Goal: Task Accomplishment & Management: Manage account settings

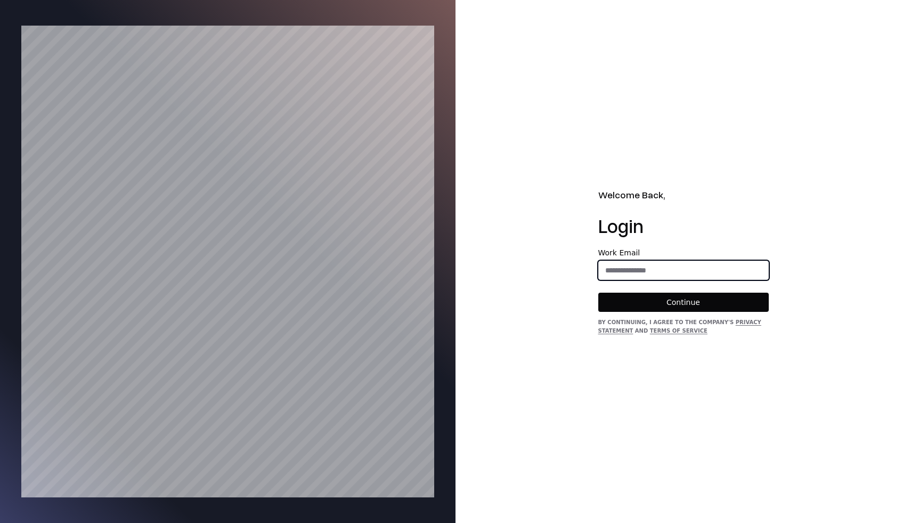
click at [685, 275] on input "email" at bounding box center [683, 269] width 169 height 19
type input "**********"
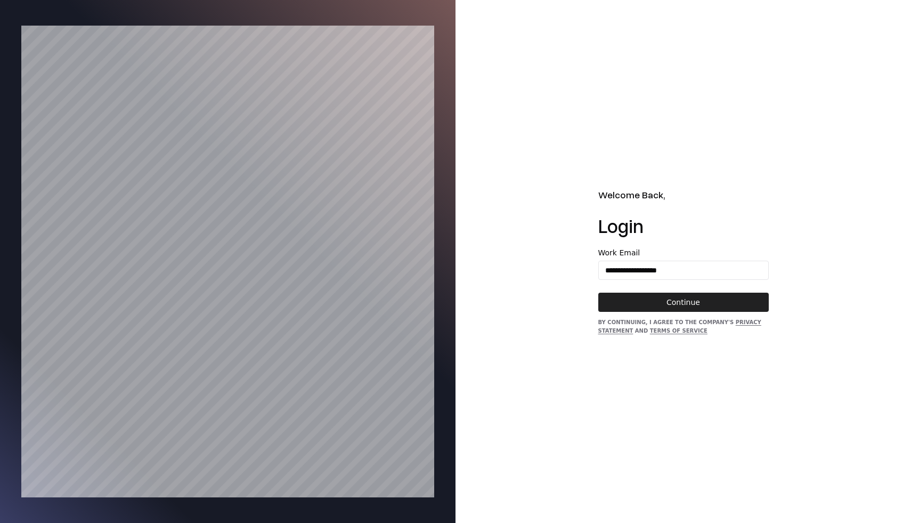
click at [669, 305] on button "Continue" at bounding box center [683, 301] width 170 height 19
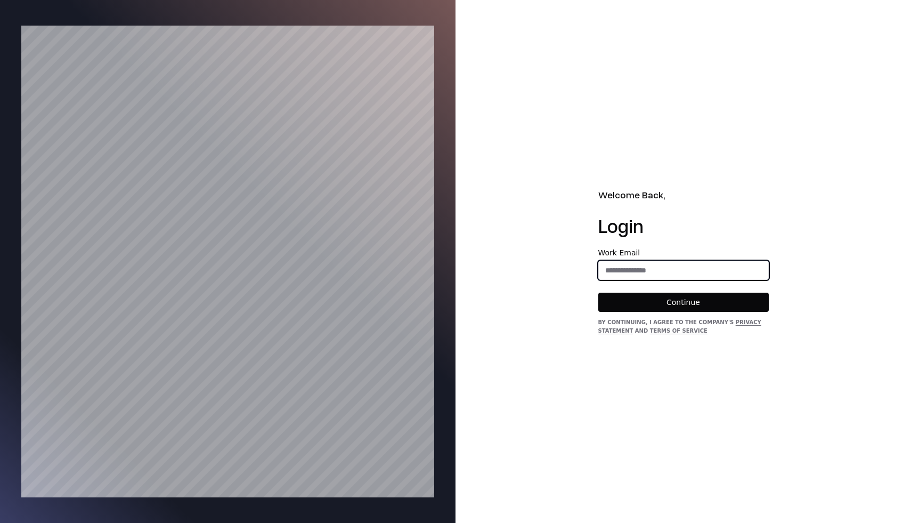
click at [674, 276] on input "email" at bounding box center [683, 269] width 169 height 19
type input "**********"
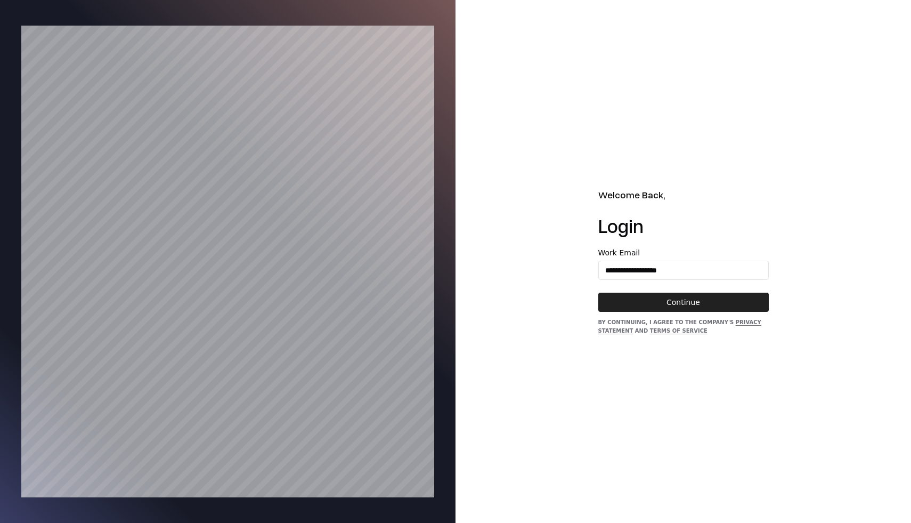
click at [662, 298] on button "Continue" at bounding box center [683, 301] width 170 height 19
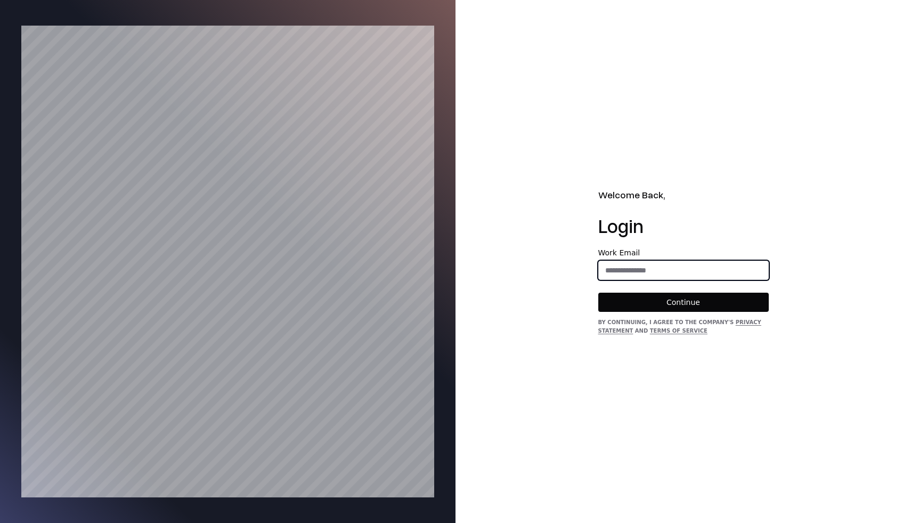
click at [628, 262] on input "email" at bounding box center [683, 269] width 169 height 19
type input "**********"
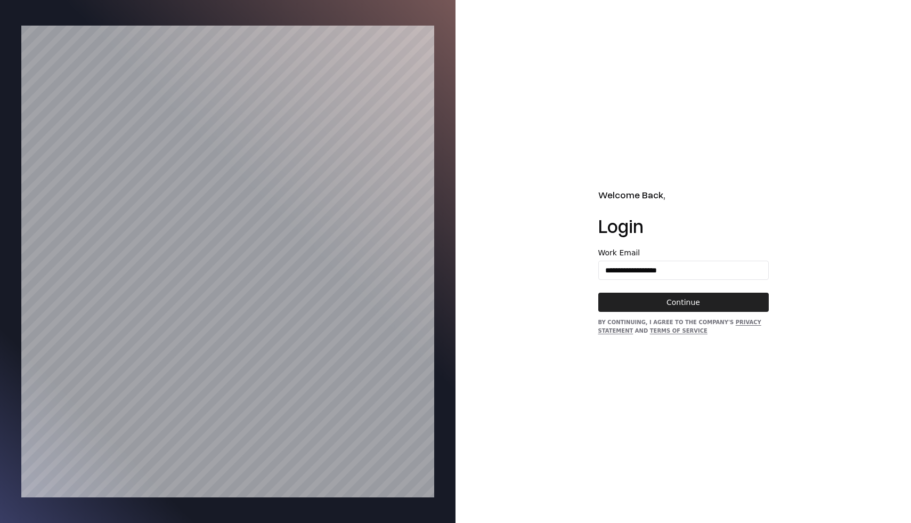
click at [650, 300] on button "Continue" at bounding box center [683, 301] width 170 height 19
click at [707, 299] on button "Continue" at bounding box center [683, 301] width 170 height 19
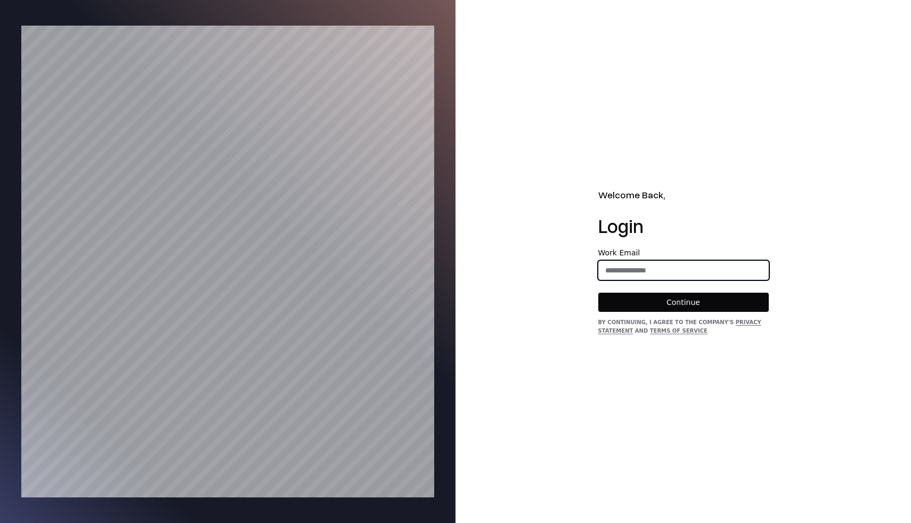
click at [630, 277] on input "email" at bounding box center [683, 269] width 169 height 19
type input "**********"
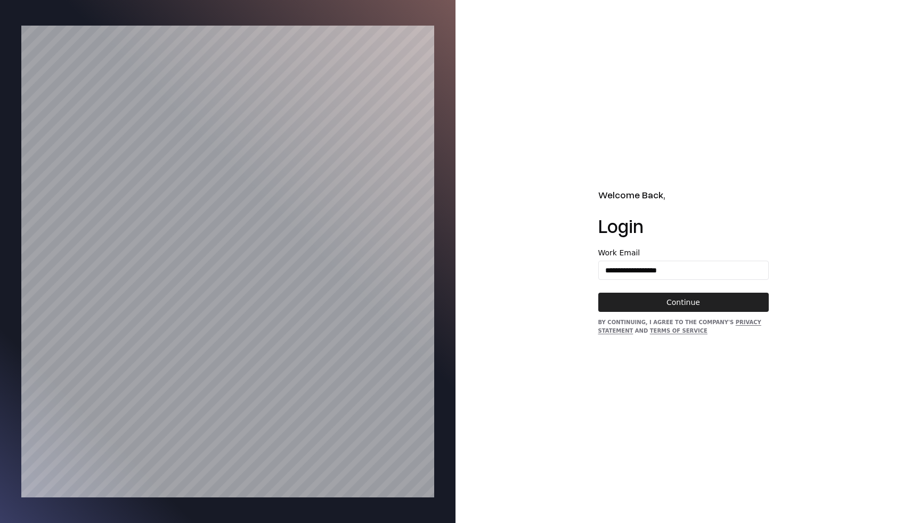
click at [678, 299] on button "Continue" at bounding box center [683, 301] width 170 height 19
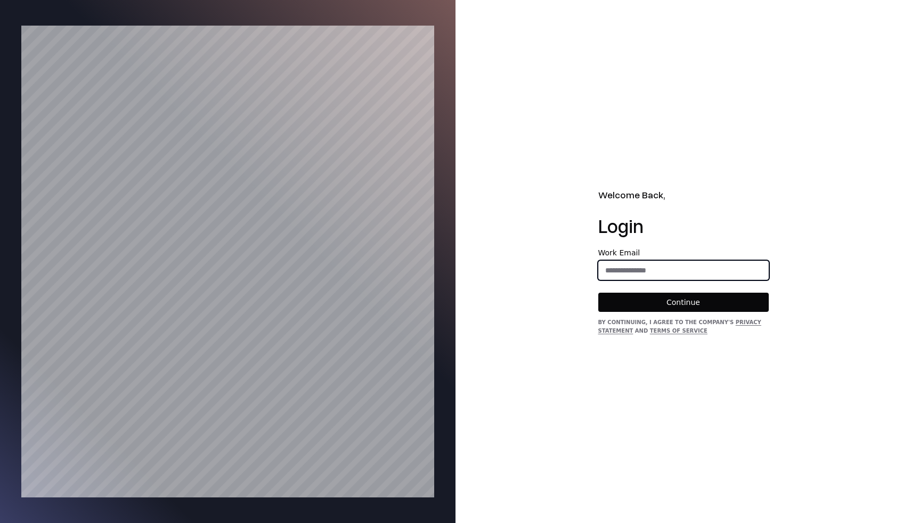
click at [700, 264] on input "email" at bounding box center [683, 269] width 169 height 19
type input "**********"
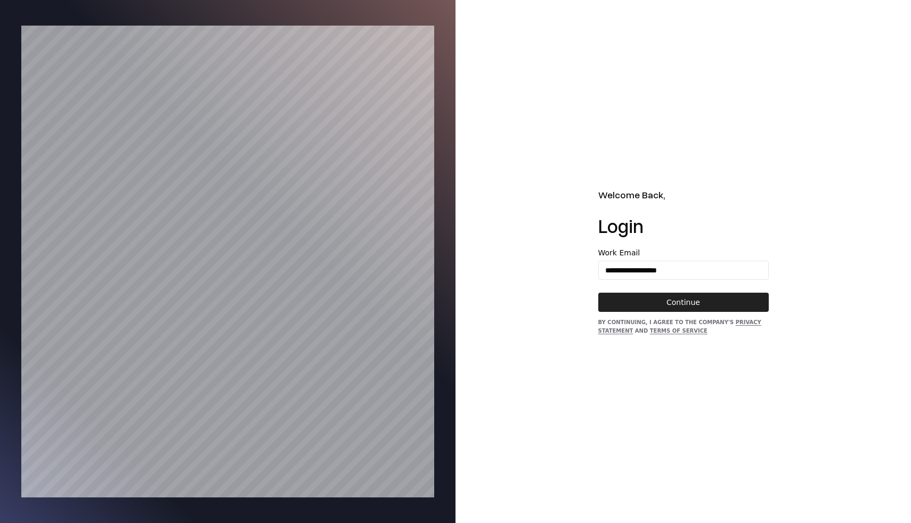
click at [700, 303] on button "Continue" at bounding box center [683, 301] width 170 height 19
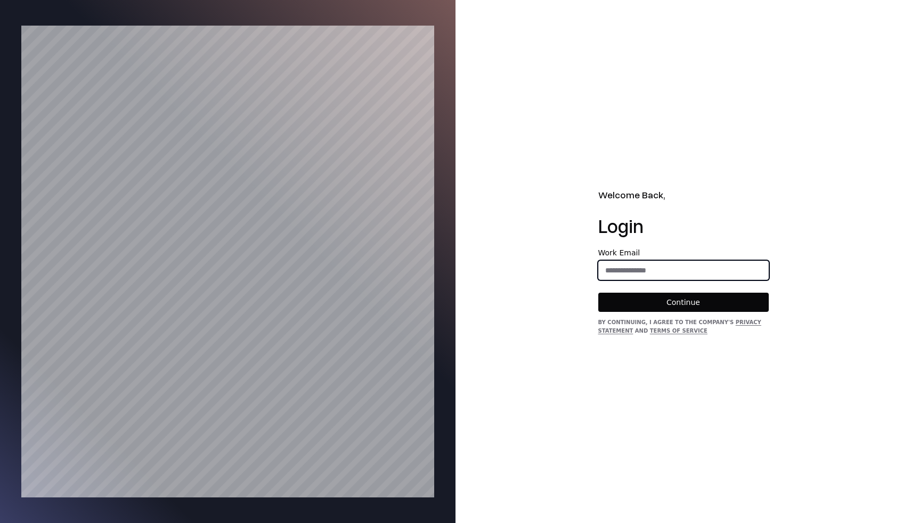
click at [661, 263] on input "email" at bounding box center [683, 269] width 169 height 19
type input "**********"
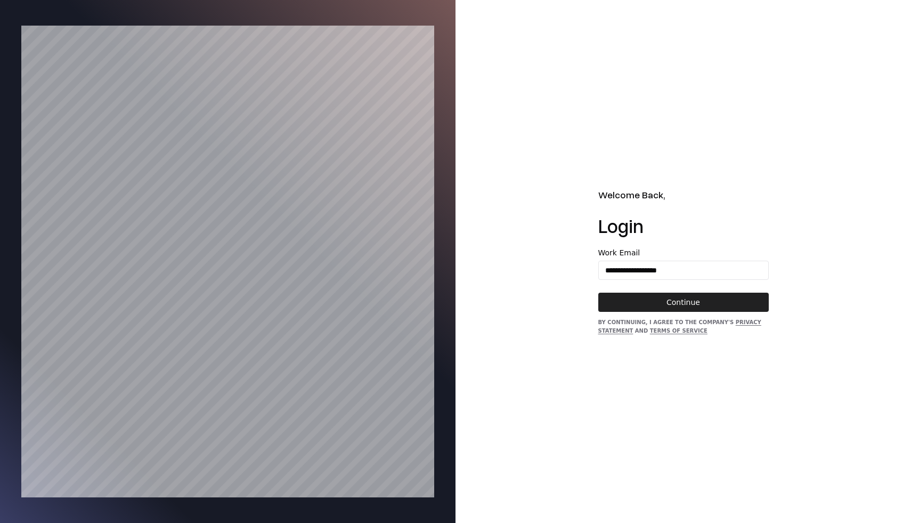
click at [679, 300] on button "Continue" at bounding box center [683, 301] width 170 height 19
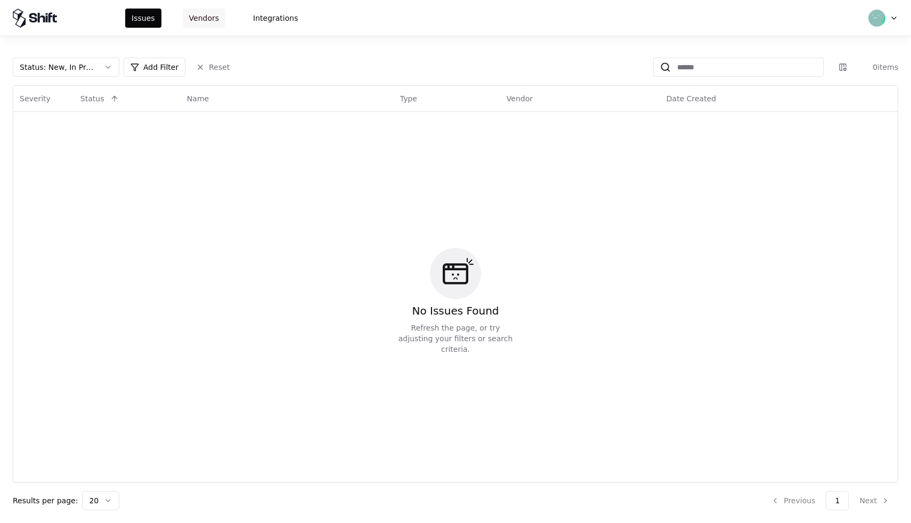
click at [199, 20] on button "Vendors" at bounding box center [204, 18] width 43 height 19
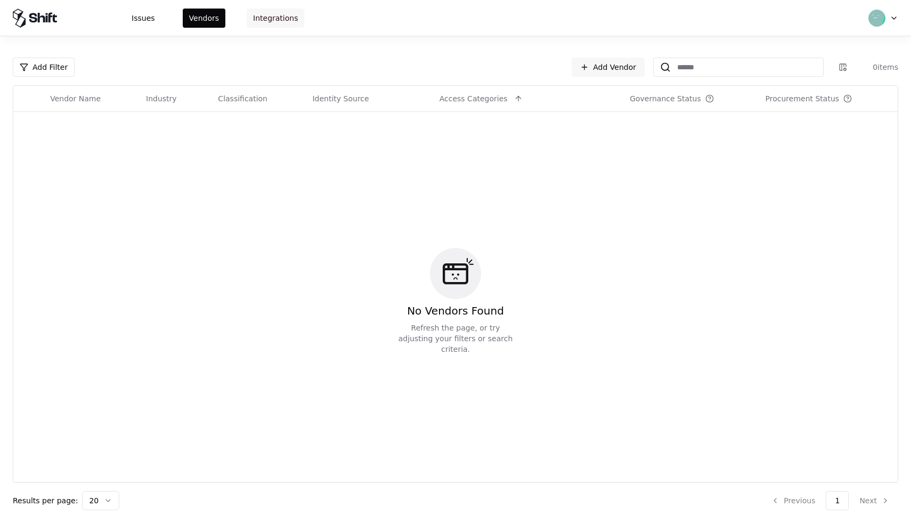
click at [269, 18] on button "Integrations" at bounding box center [276, 18] width 58 height 19
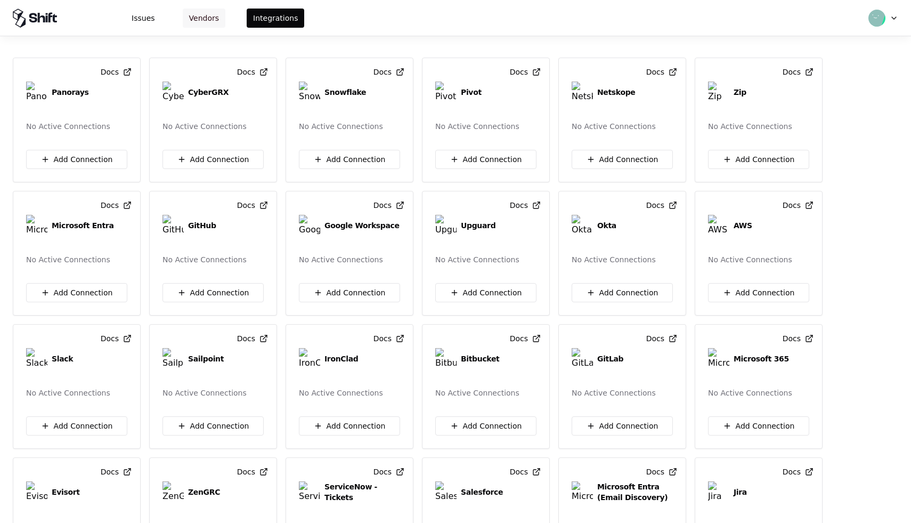
click at [208, 17] on button "Vendors" at bounding box center [204, 18] width 43 height 19
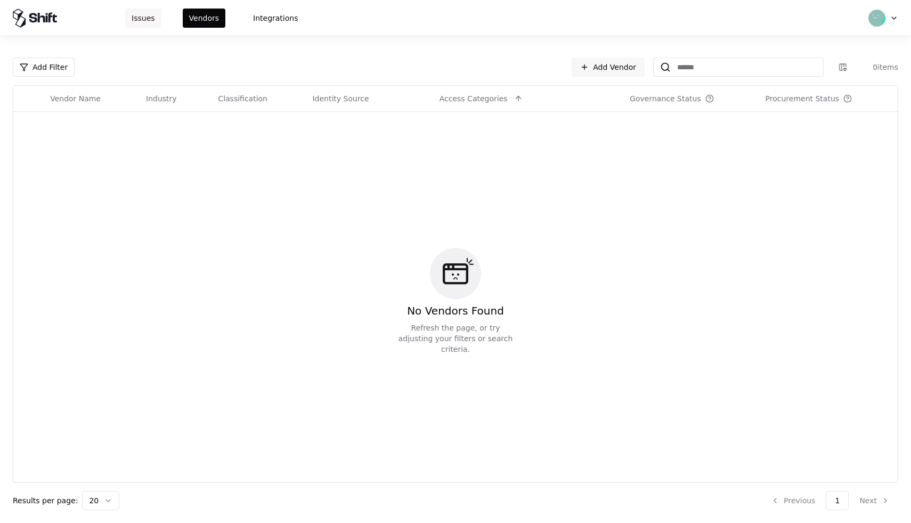
click at [150, 20] on button "Issues" at bounding box center [143, 18] width 36 height 19
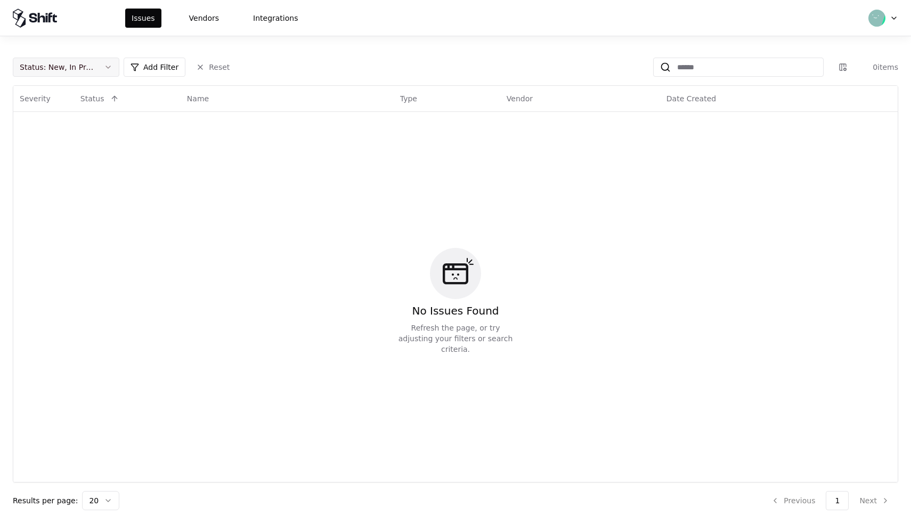
click at [119, 68] on div "Status : New, In Progress Add Filter Reset" at bounding box center [124, 67] width 223 height 19
click at [110, 67] on button "Status : New, In Progress" at bounding box center [66, 67] width 107 height 19
click at [888, 20] on html "Issues Vendors Integrations Status : New, In Progress Add Filter Reset 0 items …" at bounding box center [455, 261] width 911 height 523
click at [895, 20] on html "Issues Vendors Integrations Status : New, In Progress Add Filter Reset 0 items …" at bounding box center [455, 261] width 911 height 523
click at [817, 72] on div "Log out" at bounding box center [838, 70] width 114 height 21
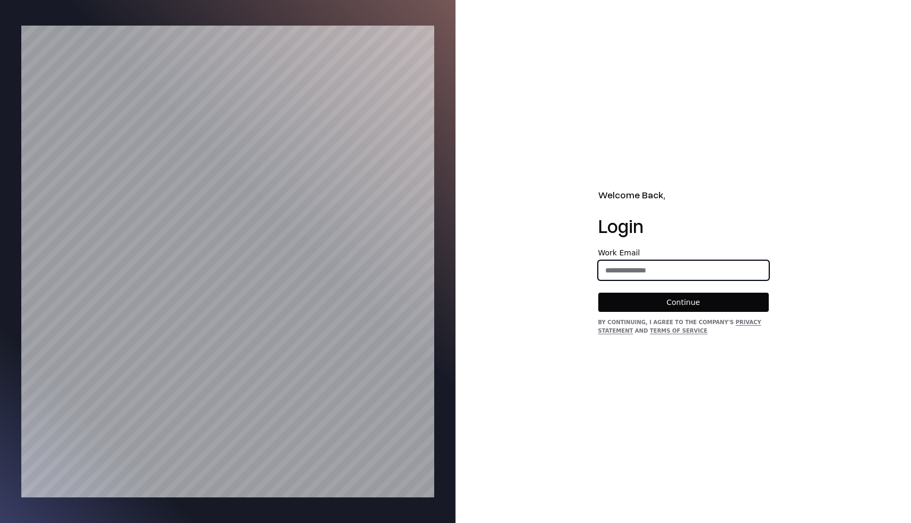
click at [688, 273] on input "email" at bounding box center [683, 269] width 169 height 19
type input "**********"
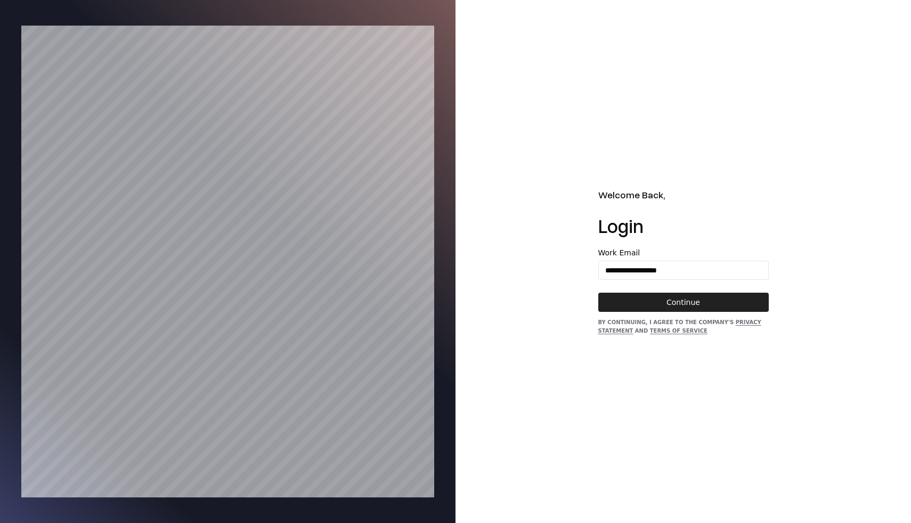
click at [684, 302] on button "Continue" at bounding box center [683, 301] width 170 height 19
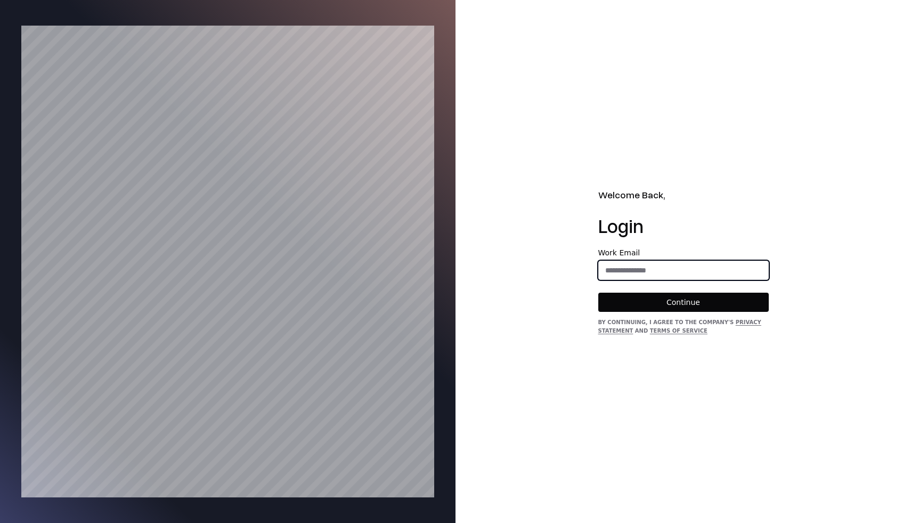
click at [665, 274] on input "email" at bounding box center [683, 269] width 169 height 19
type input "**********"
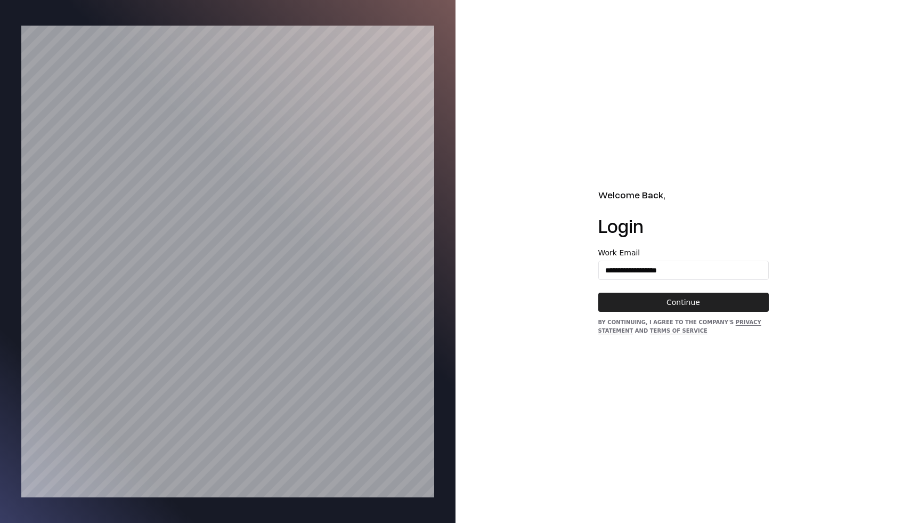
click at [668, 302] on button "Continue" at bounding box center [683, 301] width 170 height 19
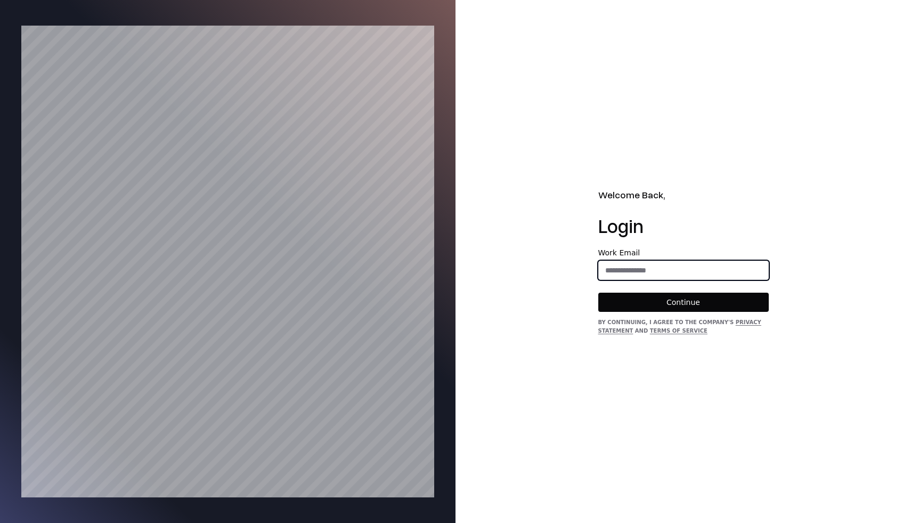
click at [663, 264] on input "email" at bounding box center [683, 269] width 169 height 19
type input "**********"
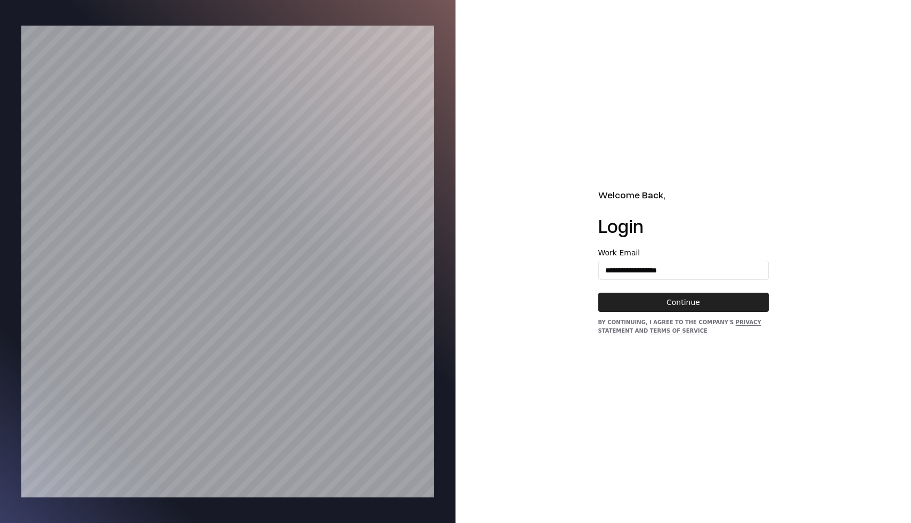
click at [676, 303] on button "Continue" at bounding box center [683, 301] width 170 height 19
click at [619, 259] on div "Work Email" at bounding box center [683, 264] width 170 height 31
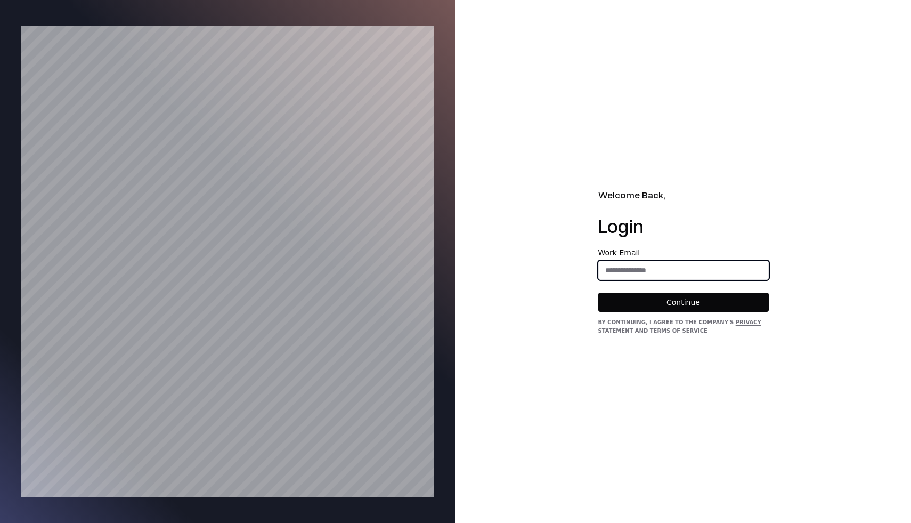
click at [619, 266] on input "email" at bounding box center [683, 269] width 169 height 19
type input "**********"
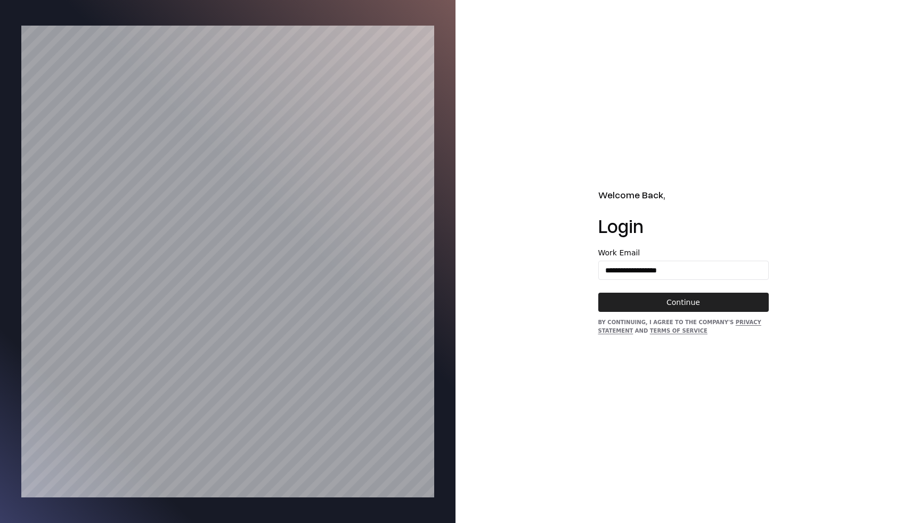
click at [655, 302] on button "Continue" at bounding box center [683, 301] width 170 height 19
drag, startPoint x: 623, startPoint y: 304, endPoint x: 627, endPoint y: 269, distance: 35.4
click at [627, 267] on form "Work Email Continue" at bounding box center [683, 280] width 170 height 63
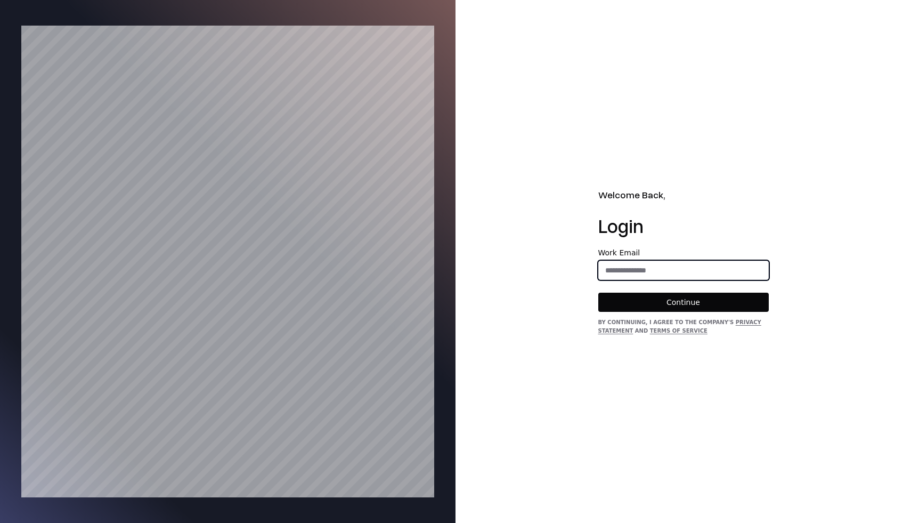
click at [627, 269] on input "email" at bounding box center [683, 269] width 169 height 19
type input "*"
type input "**********"
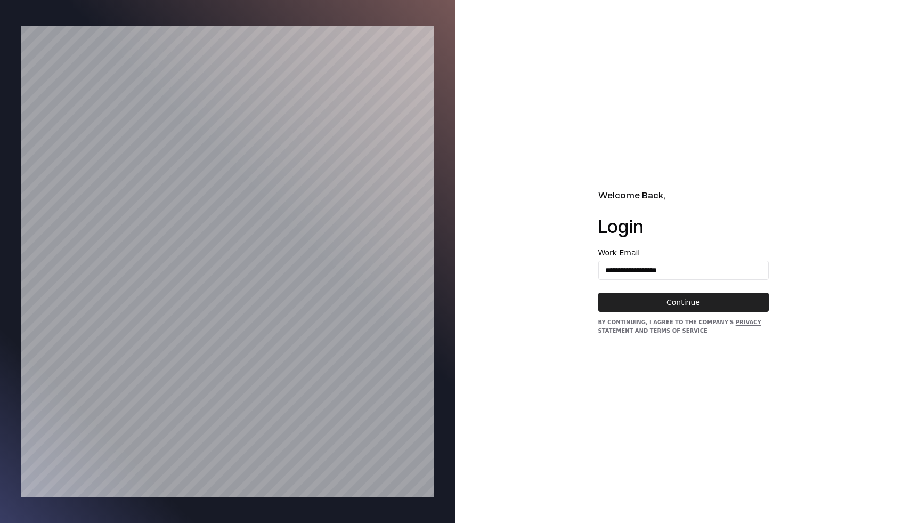
click at [663, 297] on button "Continue" at bounding box center [683, 301] width 170 height 19
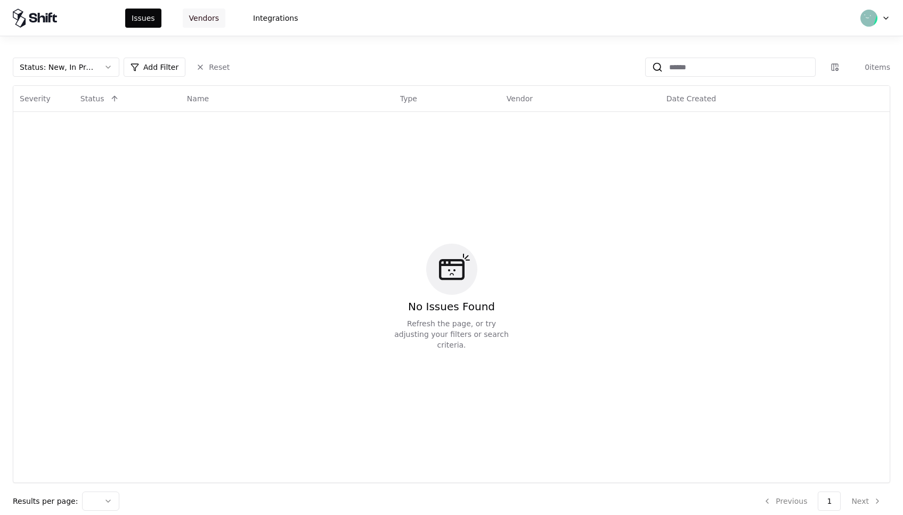
click at [208, 14] on button "Vendors" at bounding box center [204, 18] width 43 height 19
click at [197, 16] on button "Vendors" at bounding box center [204, 18] width 43 height 19
click at [141, 16] on button "Issues" at bounding box center [143, 18] width 36 height 19
click at [219, 15] on button "Vendors" at bounding box center [204, 18] width 43 height 19
click at [194, 18] on button "Vendors" at bounding box center [204, 18] width 43 height 19
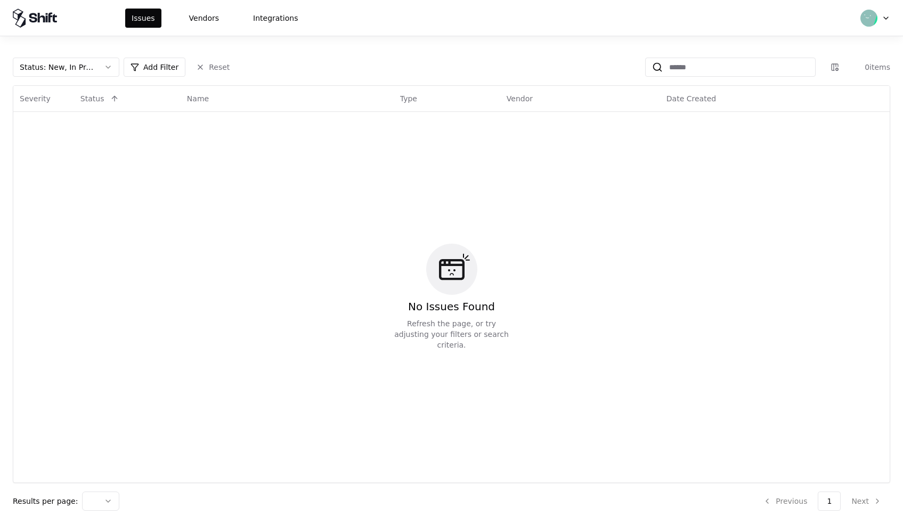
click at [878, 23] on rect "button" at bounding box center [866, 15] width 23 height 23
click at [888, 19] on icon "button" at bounding box center [886, 18] width 4 height 2
click at [878, 19] on rect "button" at bounding box center [866, 15] width 23 height 23
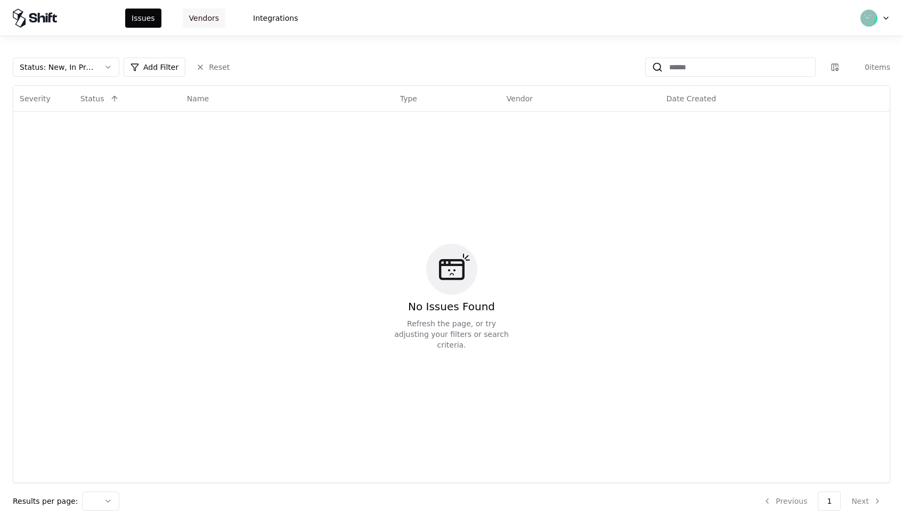
click at [203, 20] on button "Vendors" at bounding box center [204, 18] width 43 height 19
click at [268, 20] on button "Integrations" at bounding box center [276, 18] width 58 height 19
click at [154, 19] on button "Issues" at bounding box center [143, 18] width 36 height 19
click at [22, 19] on icon at bounding box center [35, 18] width 44 height 19
click at [190, 20] on button "Vendors" at bounding box center [204, 18] width 43 height 19
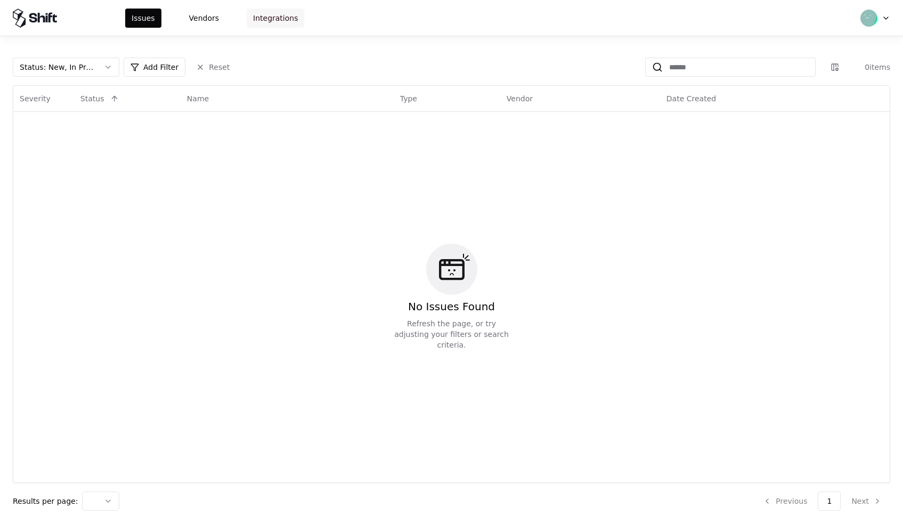
click at [287, 20] on button "Integrations" at bounding box center [276, 18] width 58 height 19
click at [868, 13] on rect "button" at bounding box center [866, 15] width 23 height 23
click at [491, 114] on td "No Issues Found Refresh the page, or try adjusting your filters or search crite…" at bounding box center [451, 296] width 876 height 371
click at [507, 102] on div "Vendor" at bounding box center [520, 98] width 26 height 11
click at [380, 96] on div "Name" at bounding box center [287, 98] width 200 height 13
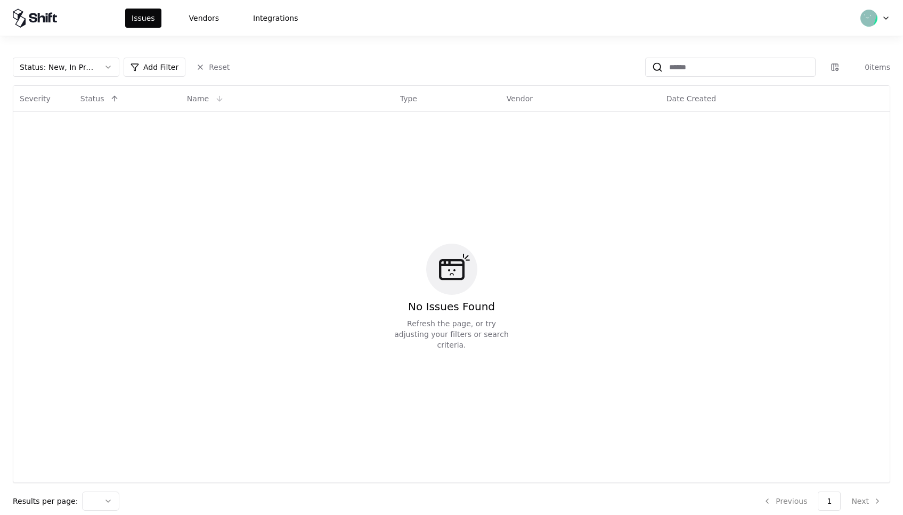
click at [231, 101] on div "Name" at bounding box center [287, 98] width 200 height 13
click at [187, 101] on div "Name" at bounding box center [198, 98] width 22 height 11
click at [71, 101] on th "Severity" at bounding box center [43, 99] width 61 height 26
click at [304, 187] on div "No Issues Found Refresh the page, or try adjusting your filters or search crite…" at bounding box center [451, 296] width 863 height 357
click at [202, 11] on button "Vendors" at bounding box center [204, 18] width 43 height 19
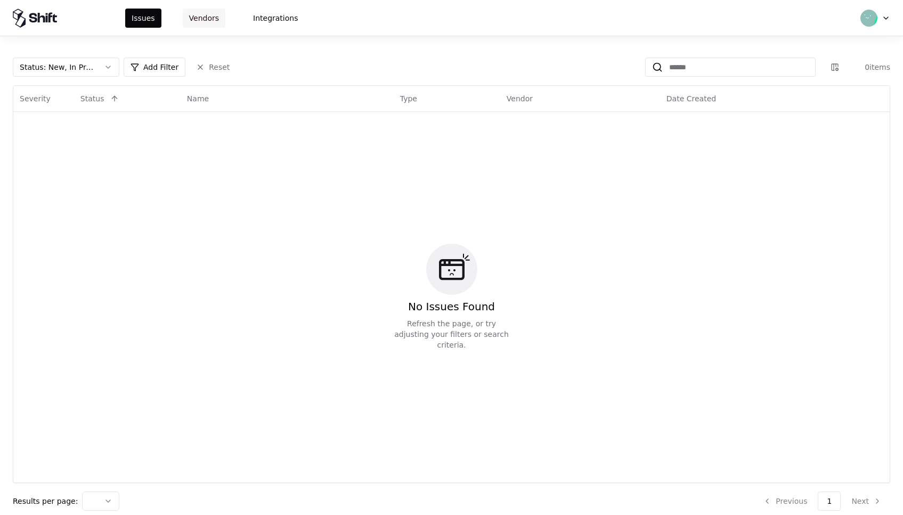
click at [207, 14] on button "Vendors" at bounding box center [204, 18] width 43 height 19
click at [286, 17] on button "Integrations" at bounding box center [276, 18] width 58 height 19
click at [67, 72] on button "Status : New, In Progress" at bounding box center [66, 67] width 107 height 19
click at [32, 104] on div "Severity" at bounding box center [44, 98] width 48 height 13
click at [87, 102] on div "Status" at bounding box center [92, 98] width 24 height 11
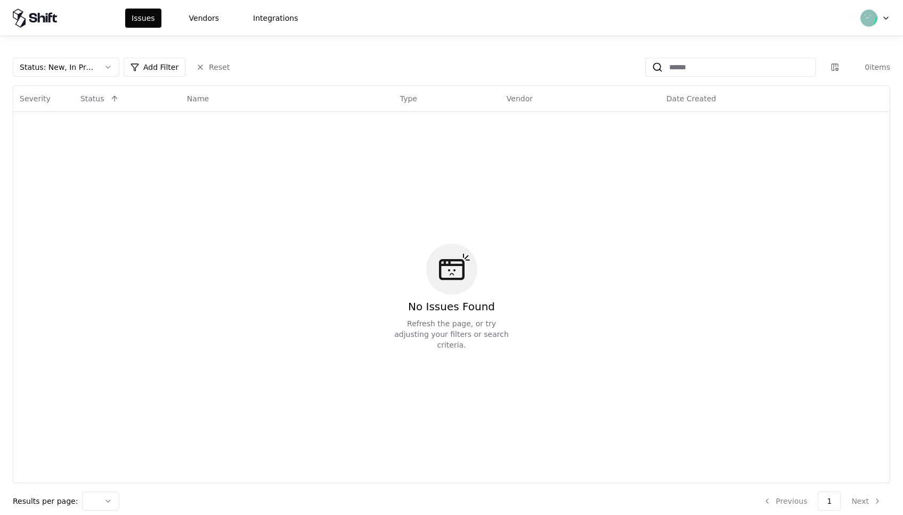
click at [890, 14] on icon "button" at bounding box center [885, 18] width 9 height 9
click at [890, 15] on icon "button" at bounding box center [885, 18] width 9 height 9
drag, startPoint x: 893, startPoint y: 15, endPoint x: 341, endPoint y: 25, distance: 551.9
click at [370, 13] on div "Issues Vendors Integrations" at bounding box center [451, 18] width 903 height 36
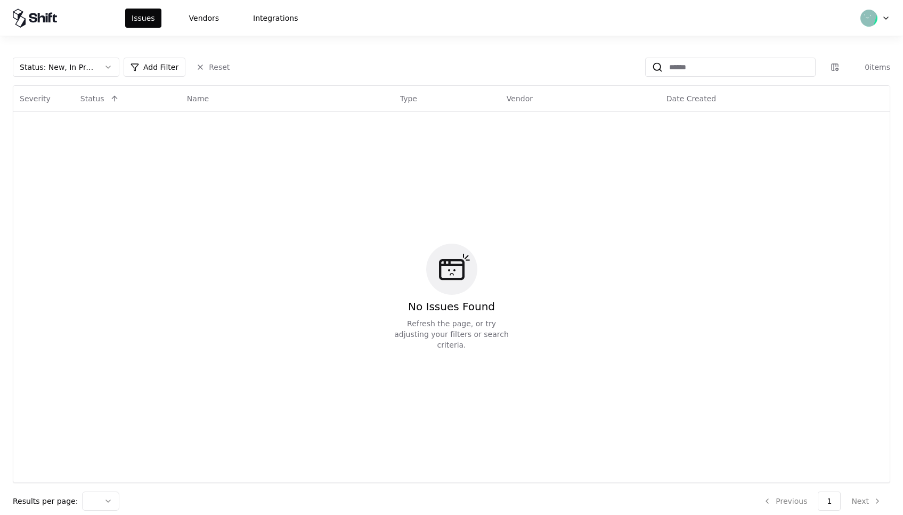
click at [890, 15] on icon "button" at bounding box center [885, 18] width 9 height 9
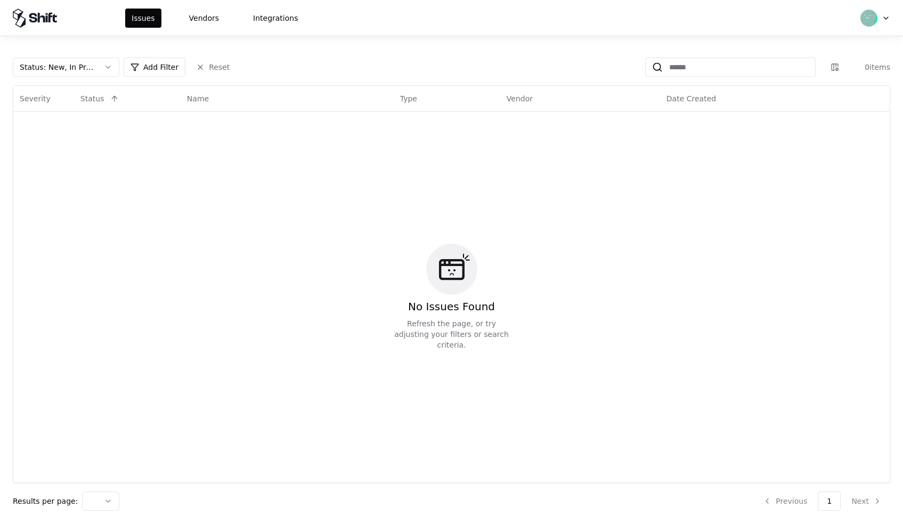
click at [890, 19] on icon "button" at bounding box center [885, 18] width 9 height 9
click at [890, 18] on icon "button" at bounding box center [885, 18] width 9 height 9
